Goal: Task Accomplishment & Management: Manage account settings

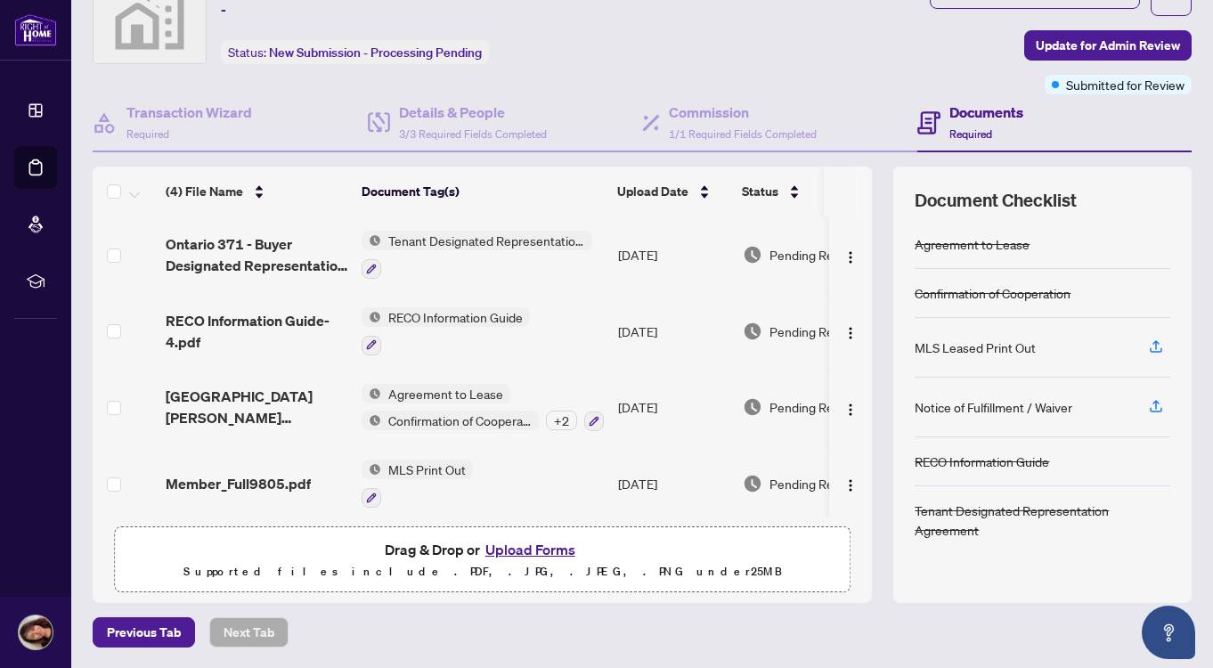
click at [539, 539] on button "Upload Forms" at bounding box center [530, 549] width 101 height 23
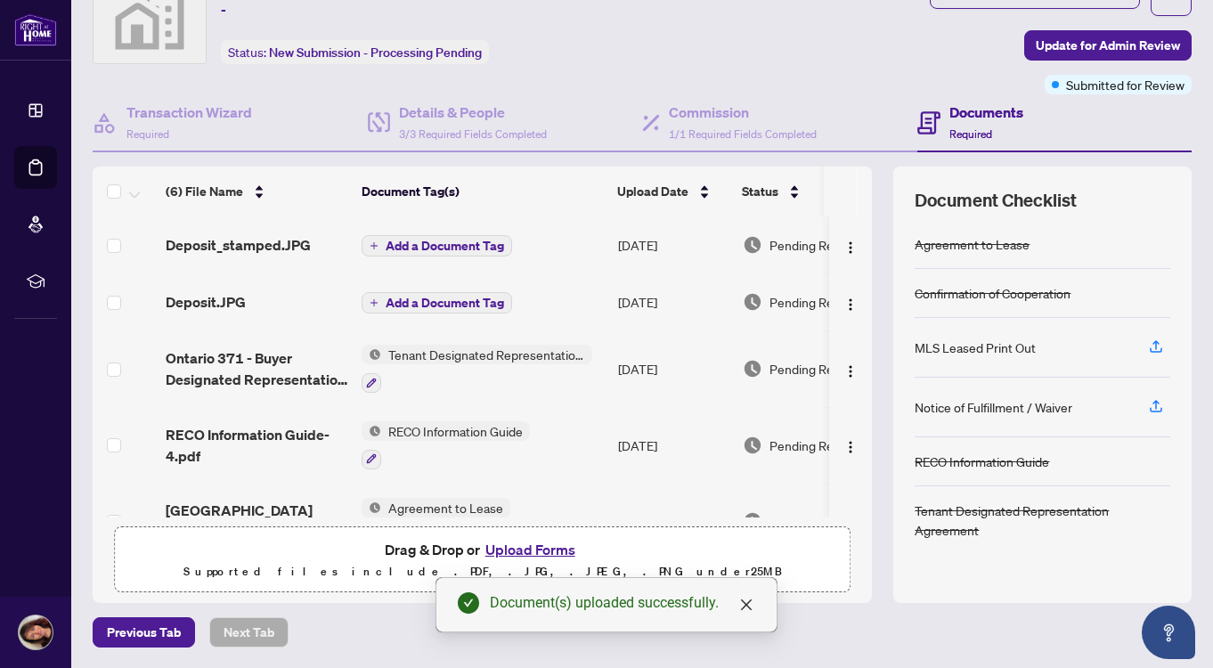
click at [459, 234] on div "Add a Document Tag" at bounding box center [437, 245] width 151 height 23
click at [445, 230] on td "Add a Document Tag" at bounding box center [483, 244] width 257 height 57
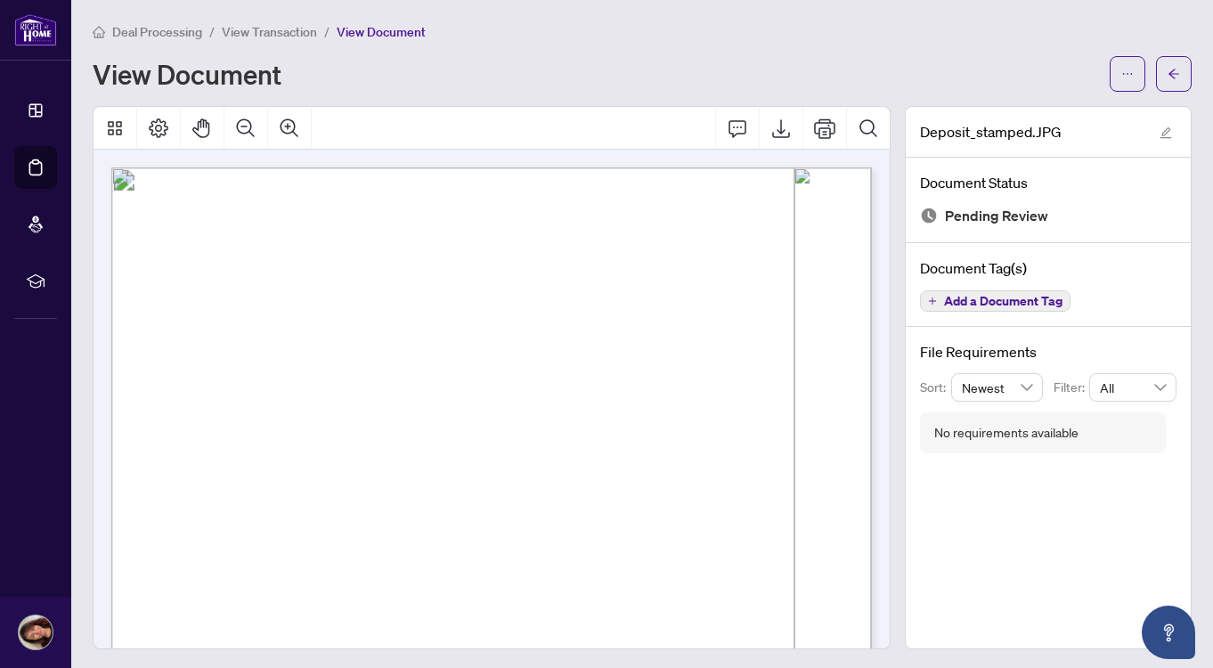
click at [897, 80] on div "View Document" at bounding box center [596, 74] width 1007 height 29
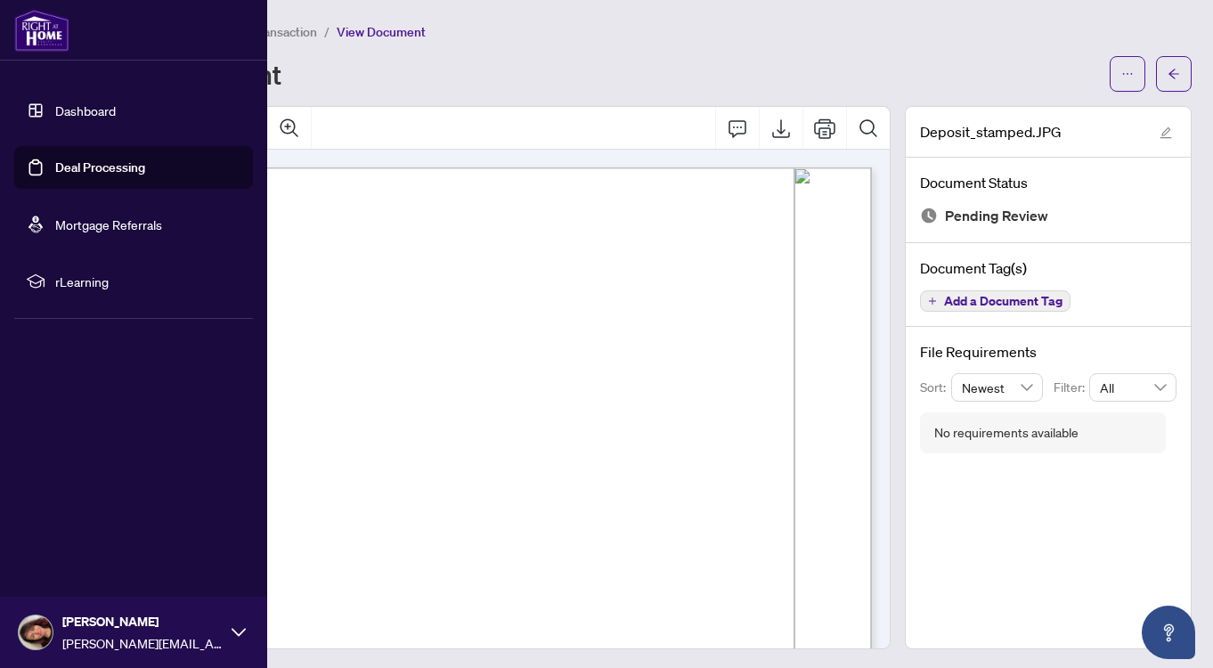
click at [96, 162] on link "Deal Processing" at bounding box center [100, 167] width 90 height 16
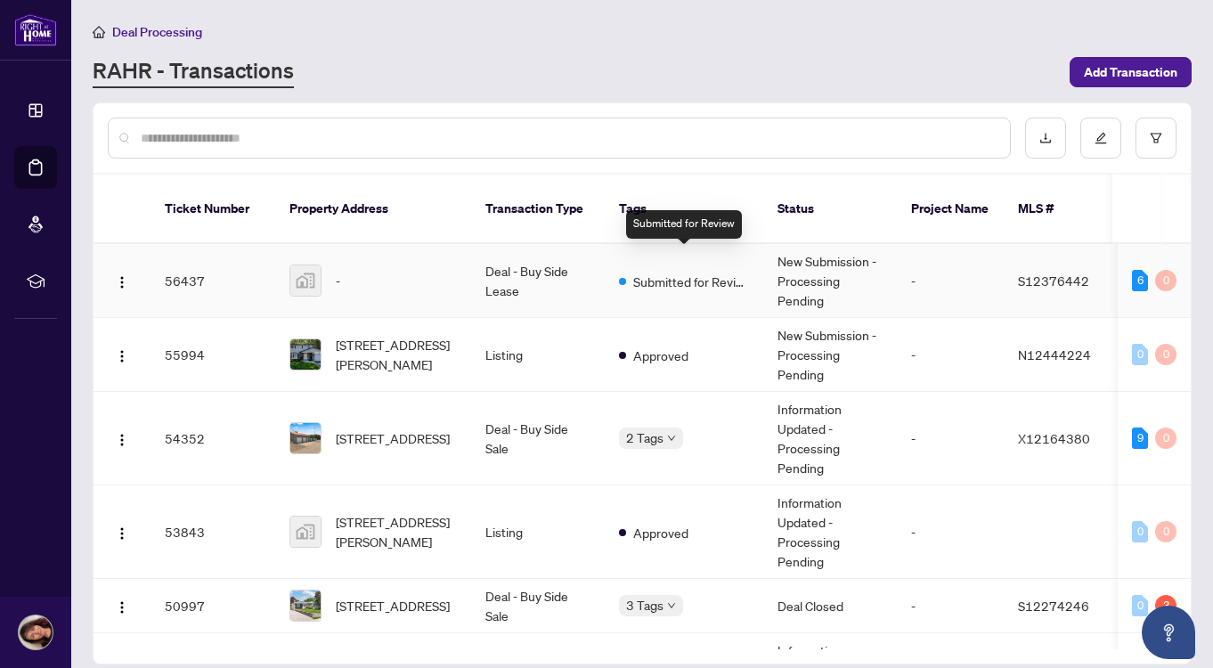
click at [679, 272] on span "Submitted for Review" at bounding box center [691, 282] width 116 height 20
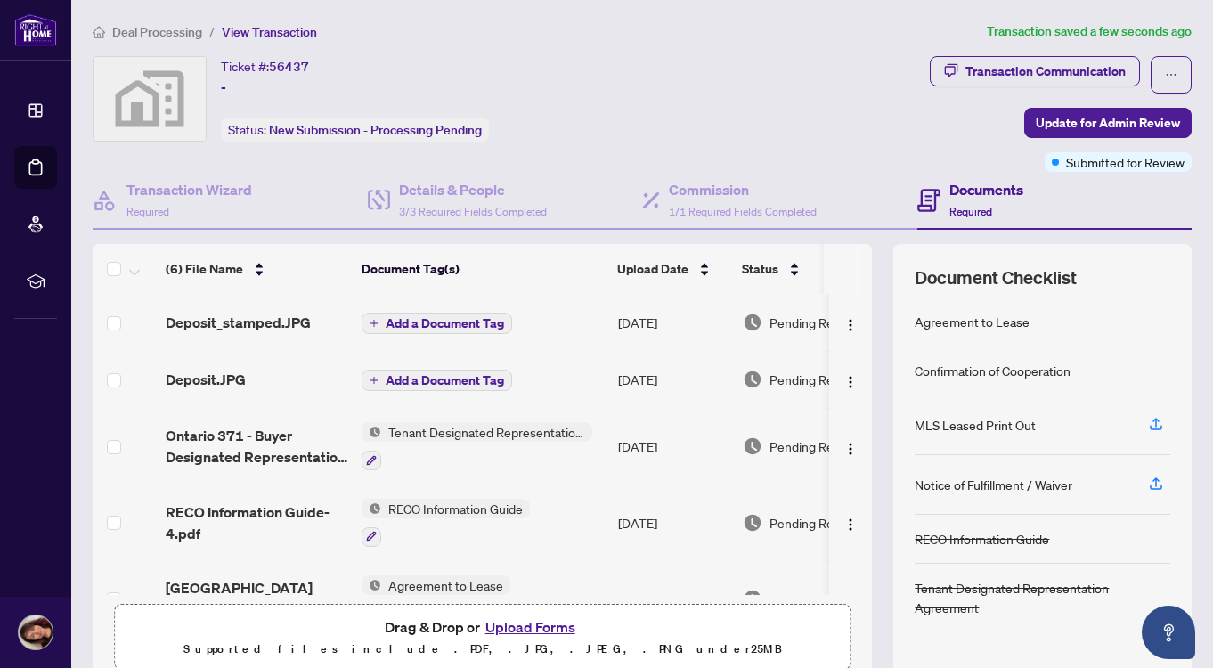
click at [445, 323] on span "Add a Document Tag" at bounding box center [445, 323] width 118 height 12
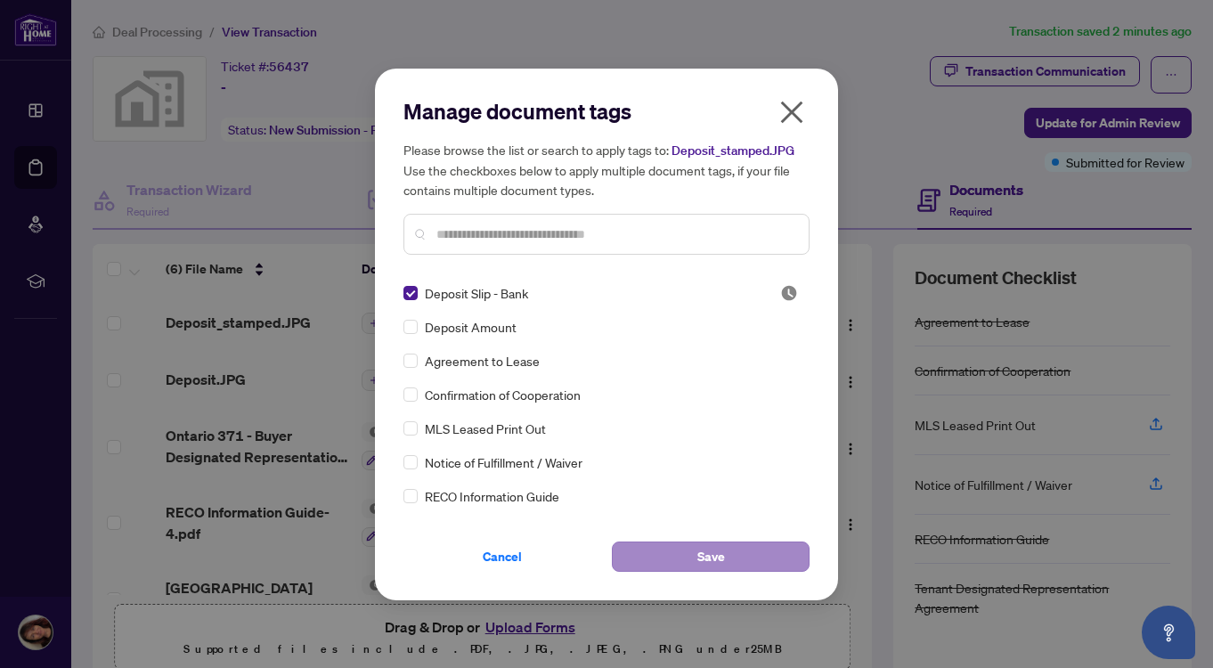
click at [689, 556] on button "Save" at bounding box center [711, 557] width 198 height 30
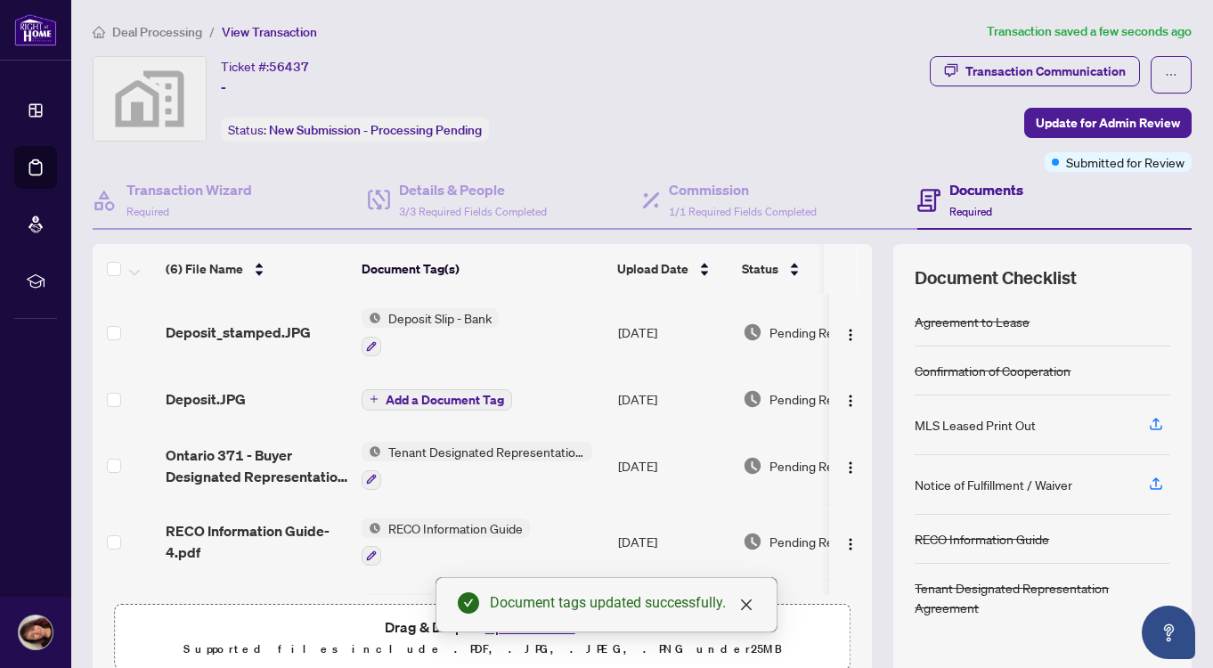
click at [449, 402] on span "Add a Document Tag" at bounding box center [445, 400] width 118 height 12
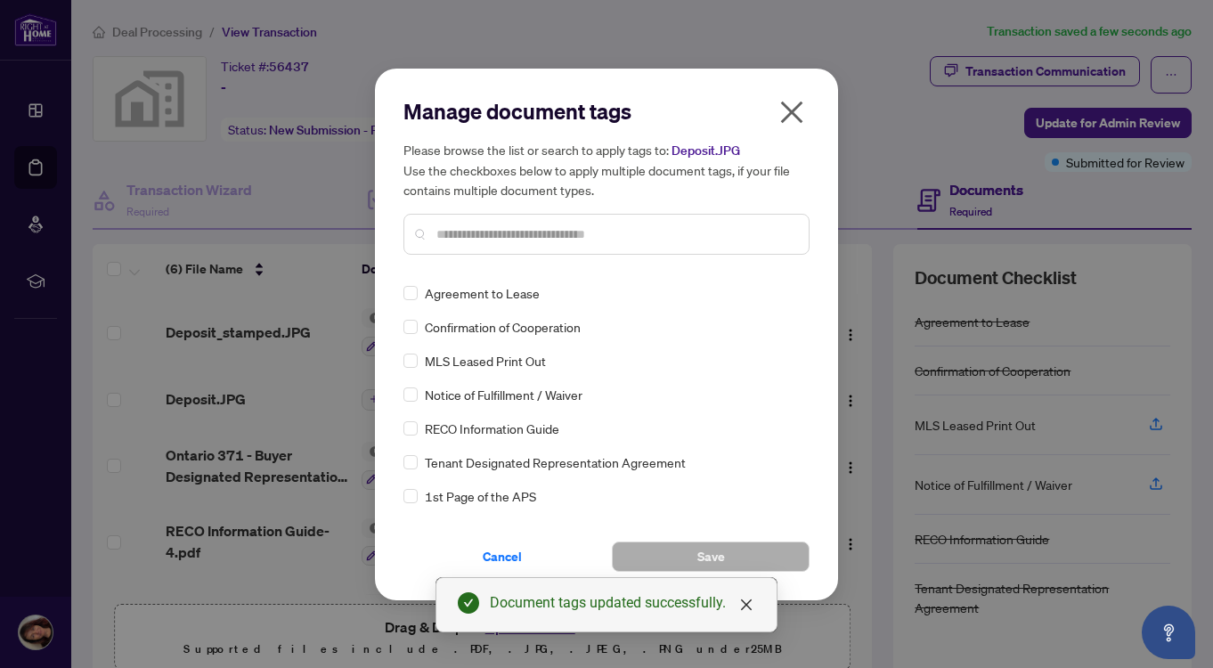
click at [500, 230] on input "text" at bounding box center [615, 234] width 358 height 20
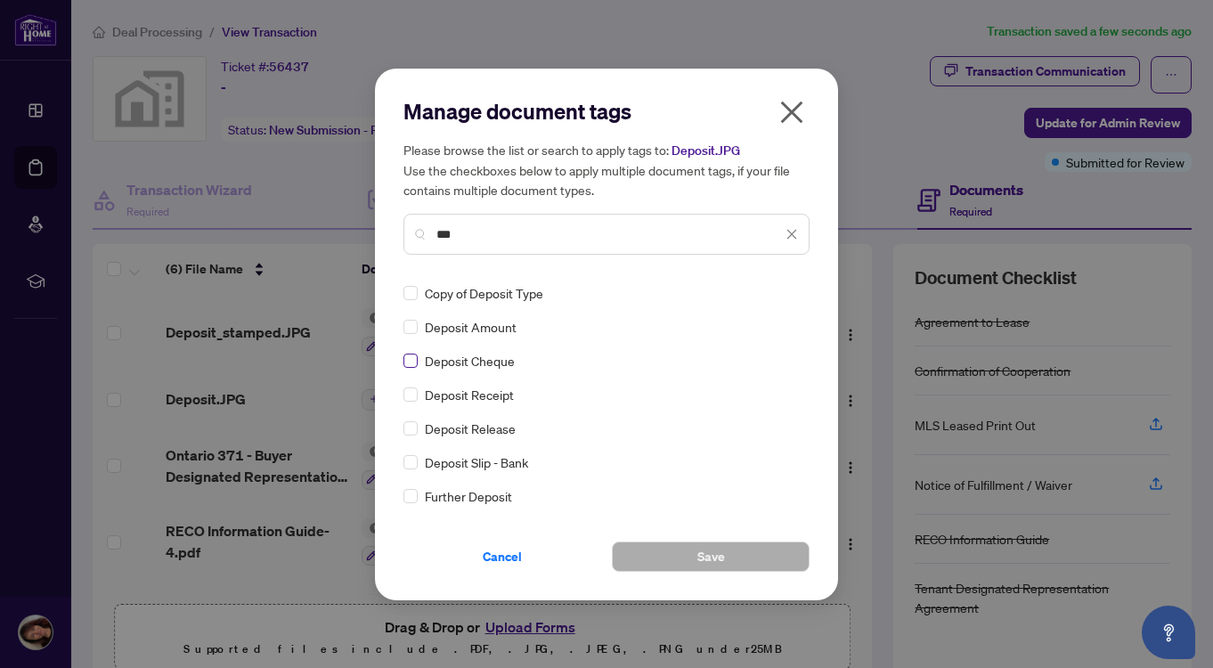
type input "***"
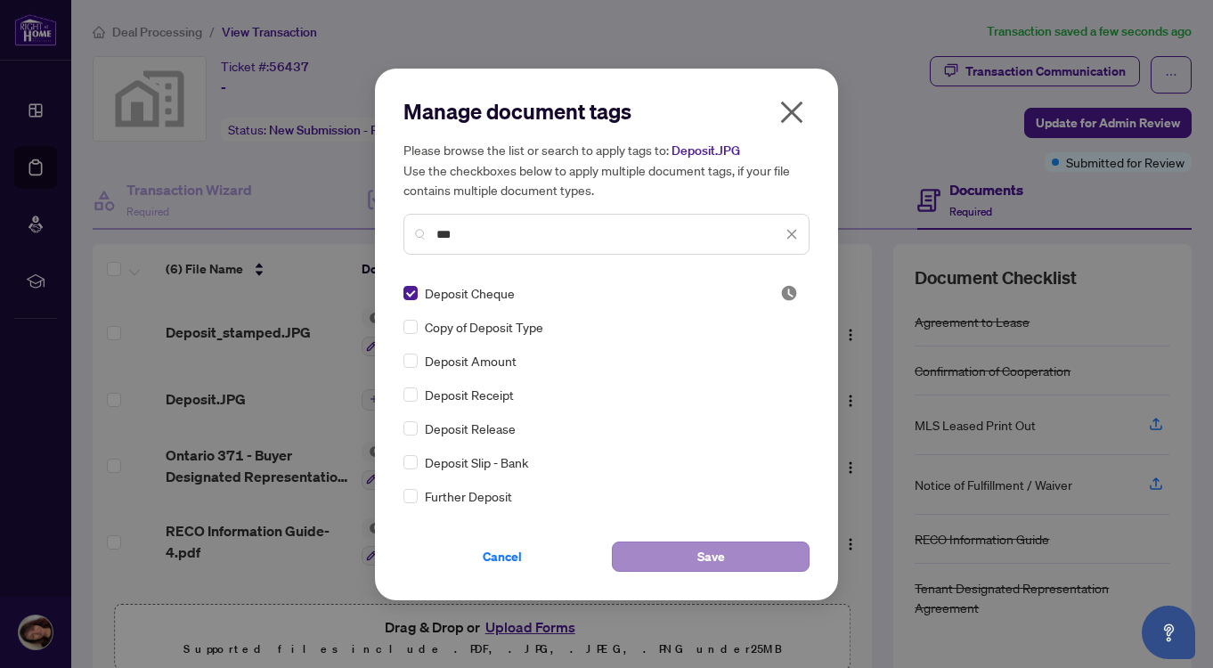
click at [710, 556] on span "Save" at bounding box center [711, 556] width 28 height 29
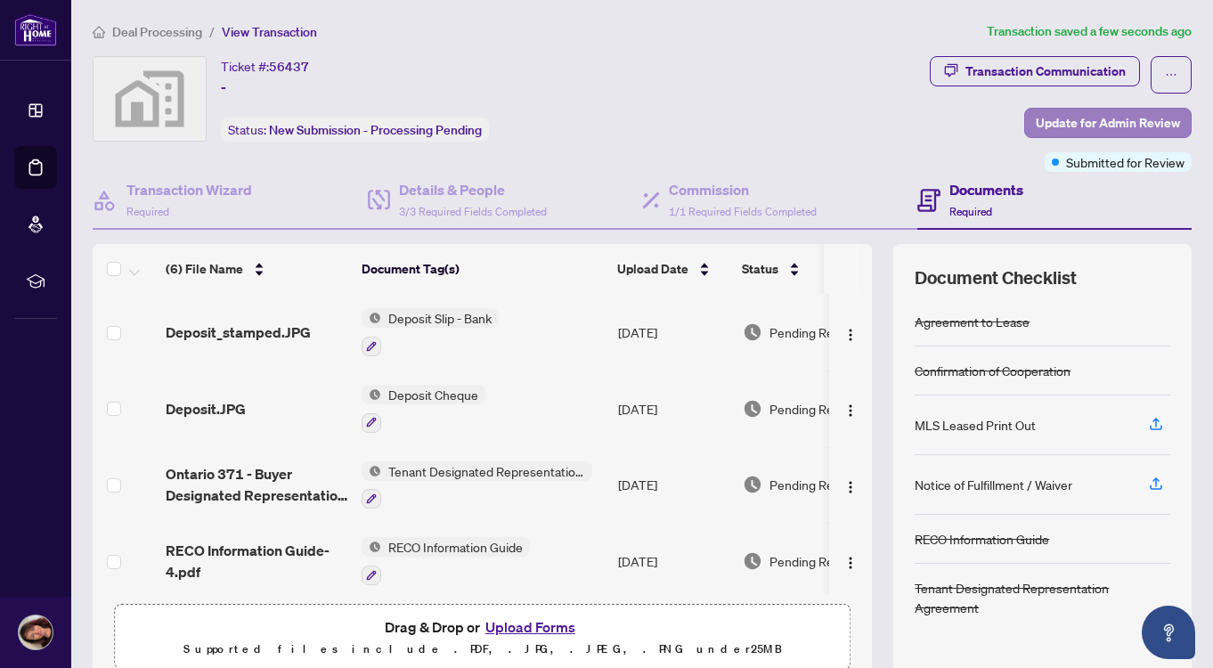
click at [1076, 120] on span "Update for Admin Review" at bounding box center [1108, 123] width 144 height 29
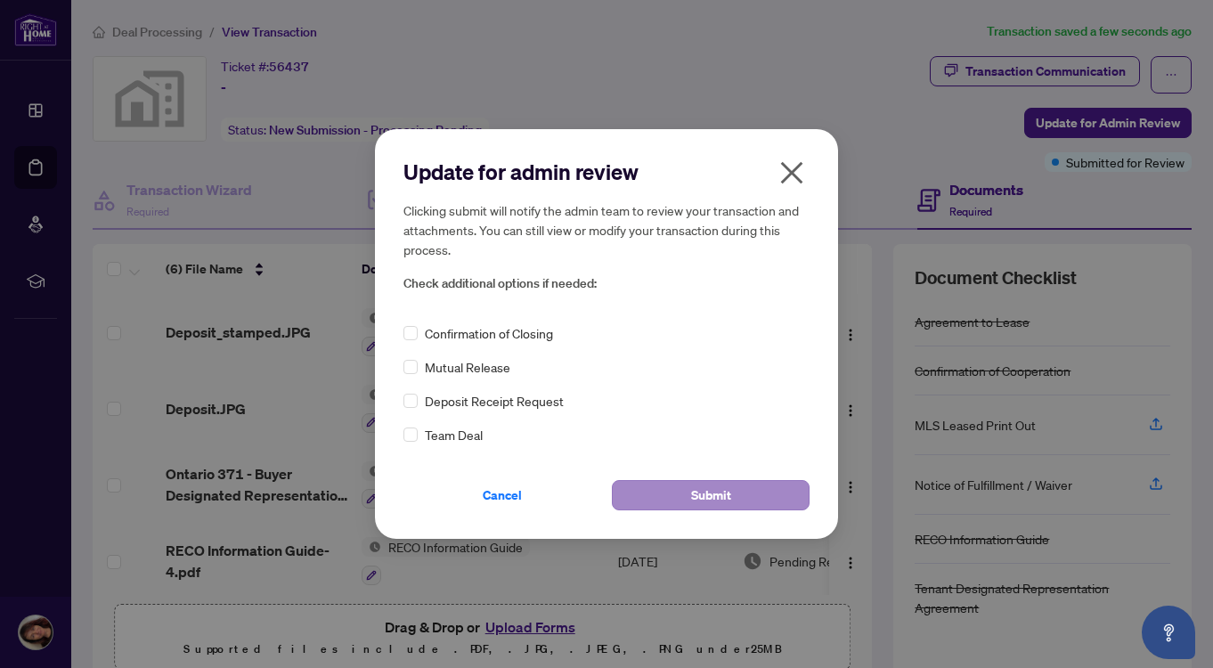
click at [707, 497] on span "Submit" at bounding box center [711, 495] width 40 height 29
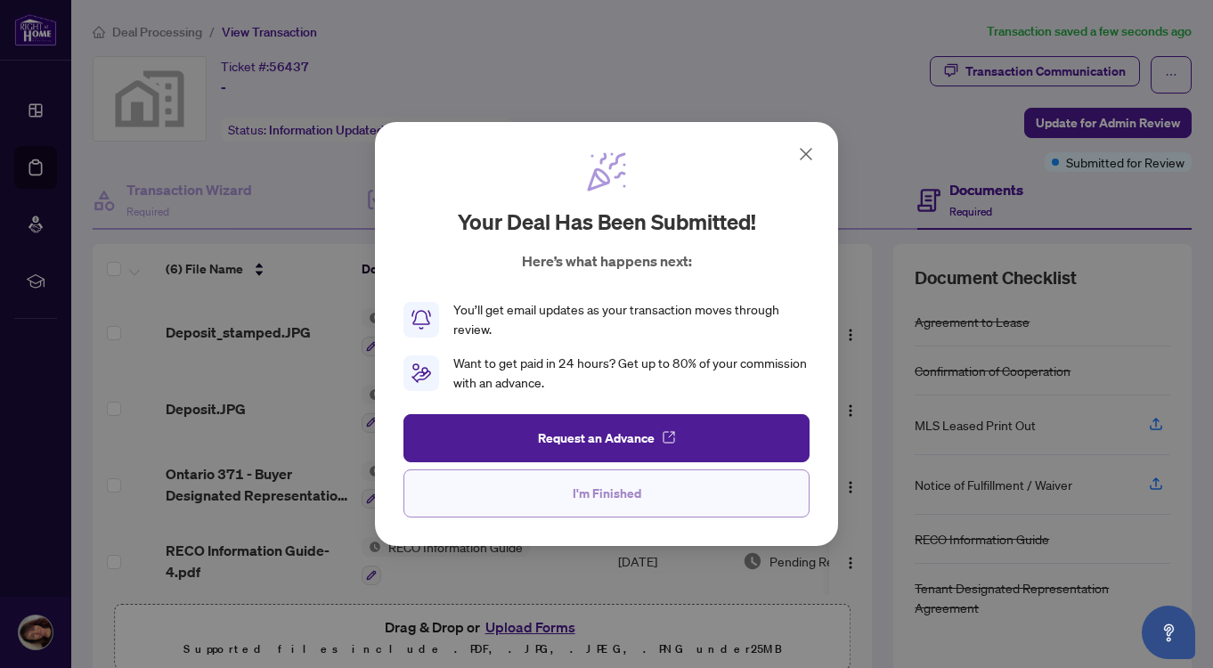
click at [612, 492] on span "I'm Finished" at bounding box center [607, 493] width 69 height 29
